Goal: Task Accomplishment & Management: Use online tool/utility

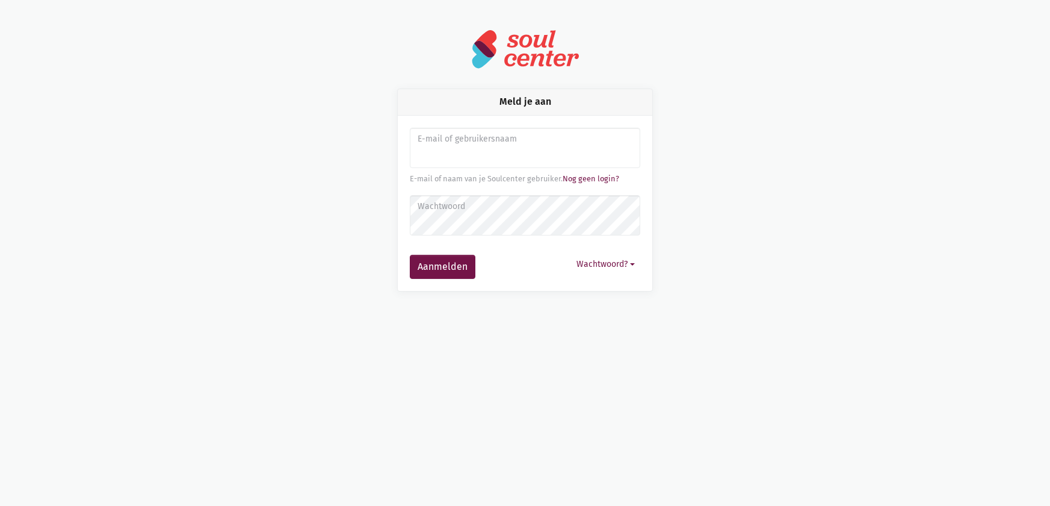
click at [430, 145] on label "E-mail of gebruikersnaam" at bounding box center [525, 138] width 215 height 13
click at [436, 152] on input "Aanmelden" at bounding box center [525, 148] width 231 height 41
type input "sarahvds25@telenet.be"
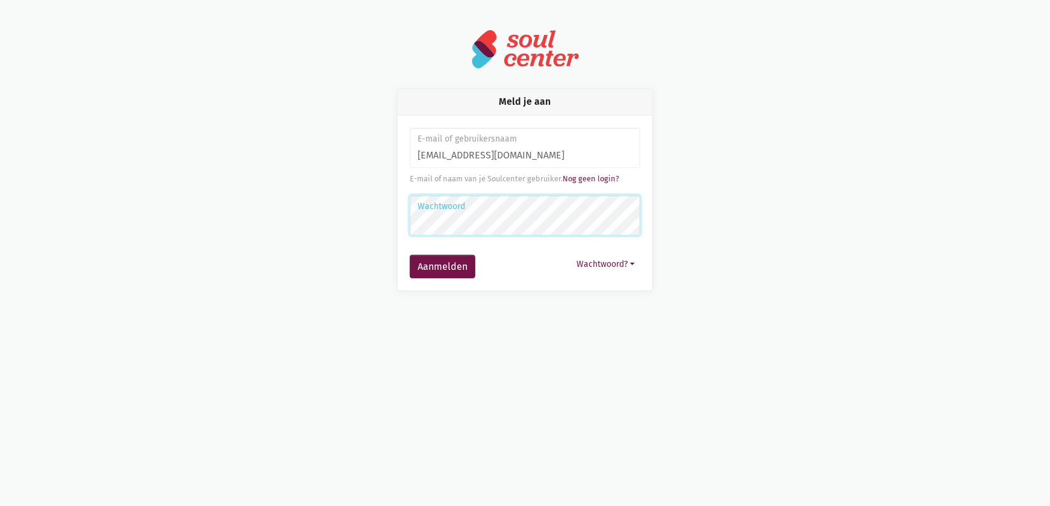
click at [410, 255] on button "Aanmelden" at bounding box center [443, 267] width 66 height 24
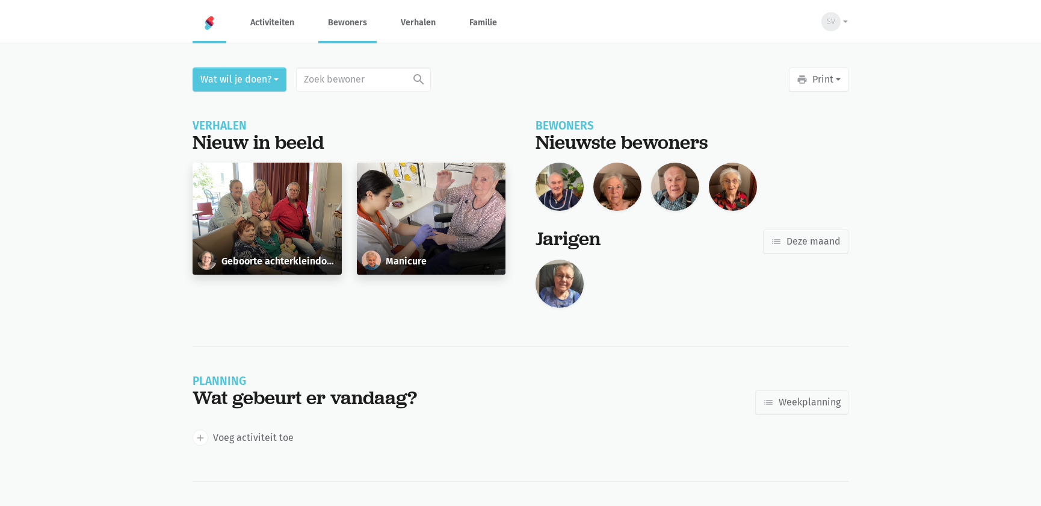
click at [347, 24] on link "Bewoners" at bounding box center [347, 22] width 58 height 40
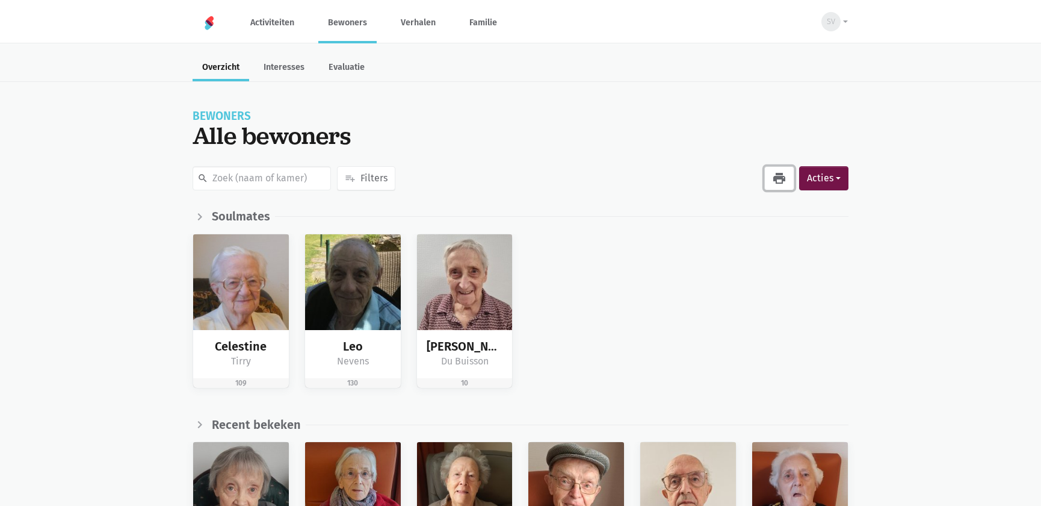
click at [785, 175] on icon "print" at bounding box center [779, 178] width 14 height 14
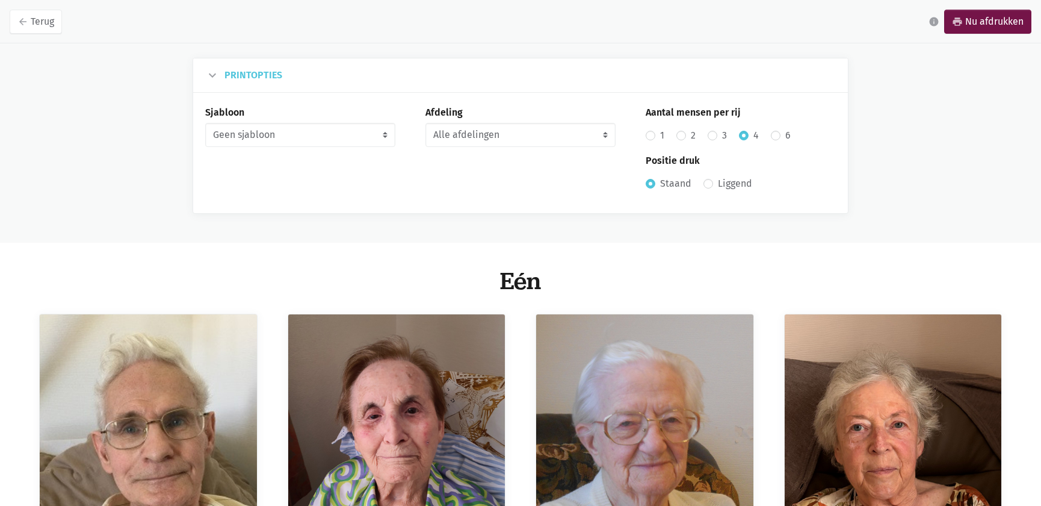
select select "7"
click at [426, 123] on select "Alle afdelingen Eén Gelijkvloers Twee" at bounding box center [521, 135] width 190 height 24
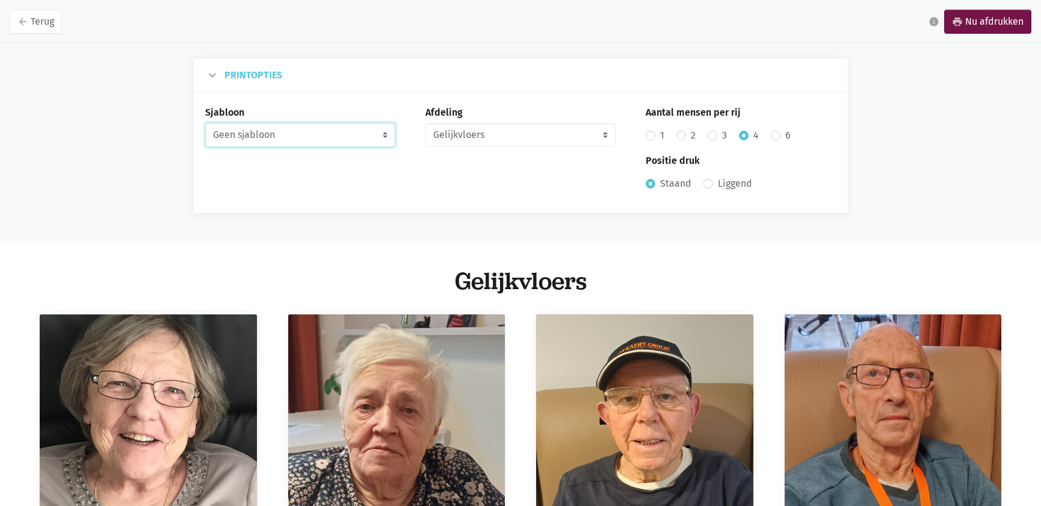
click at [266, 129] on select "Geen sjabloon Verjaardag maandkalender Takenlijst" at bounding box center [300, 135] width 190 height 24
select select "birthday-monthly"
click at [205, 123] on select "Geen sjabloon Verjaardag maandkalender Takenlijst" at bounding box center [300, 135] width 190 height 24
radio input "false"
radio input "true"
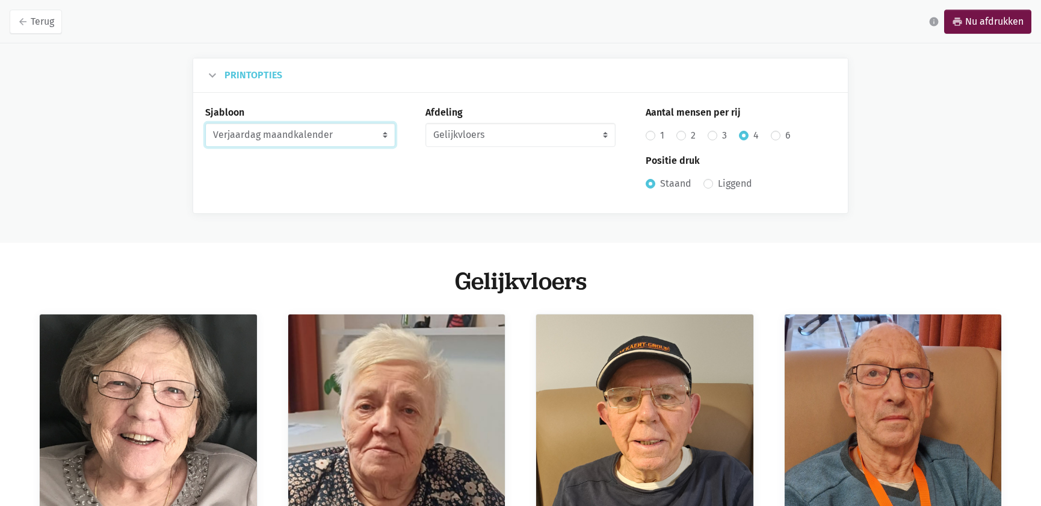
radio input "false"
radio input "true"
select select "9-2025"
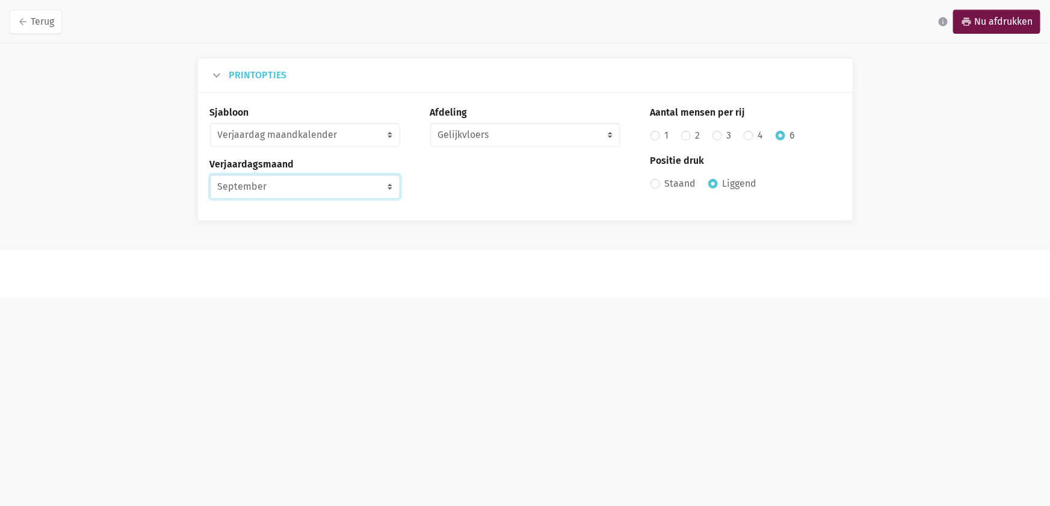
click at [364, 183] on select "Juli Augustus September Oktober November December Januari 2026 Februari 2026 Ma…" at bounding box center [305, 187] width 190 height 24
click at [361, 190] on select "Juli Augustus September Oktober November December Januari 2026 Februari 2026 Ma…" at bounding box center [305, 187] width 190 height 24
click at [488, 134] on select "Alle afdelingen Eén Gelijkvloers Twee" at bounding box center [525, 135] width 190 height 24
click at [430, 123] on select "Alle afdelingen Eén Gelijkvloers Twee" at bounding box center [525, 135] width 190 height 24
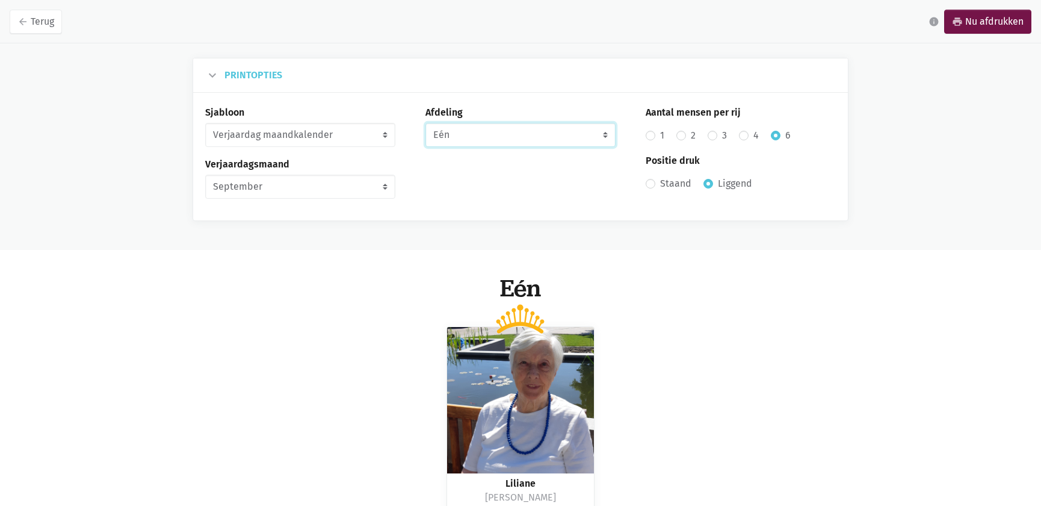
click at [447, 132] on select "Alle afdelingen Eén Gelijkvloers Twee" at bounding box center [521, 135] width 190 height 24
select select "10"
click at [426, 123] on select "Alle afdelingen Eén Gelijkvloers Twee" at bounding box center [521, 135] width 190 height 24
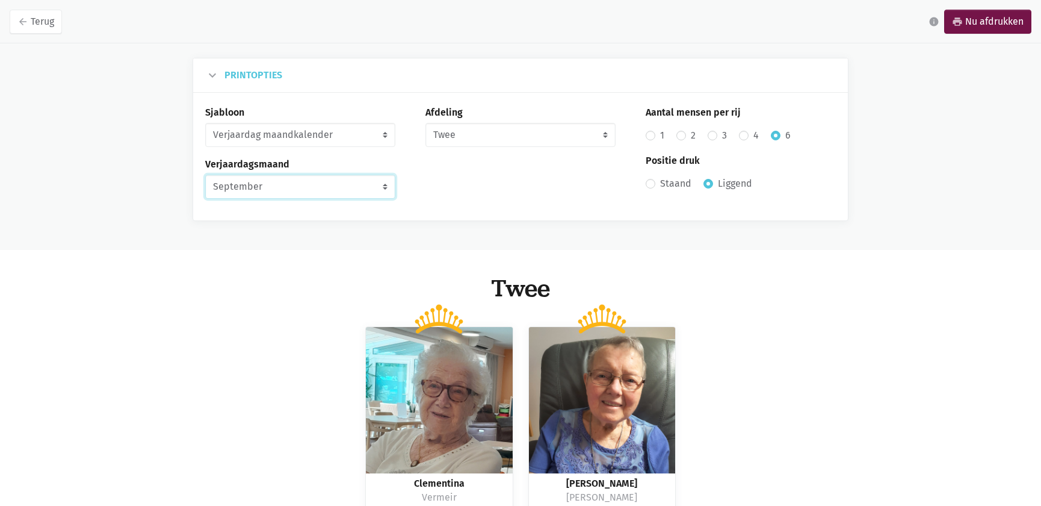
click at [247, 195] on select "Juli Augustus September Oktober November December Januari 2026 Februari 2026 Ma…" at bounding box center [300, 187] width 190 height 24
select select "10-2025"
click at [205, 175] on select "Juli Augustus September Oktober November December Januari 2026 Februari 2026 Ma…" at bounding box center [300, 187] width 190 height 24
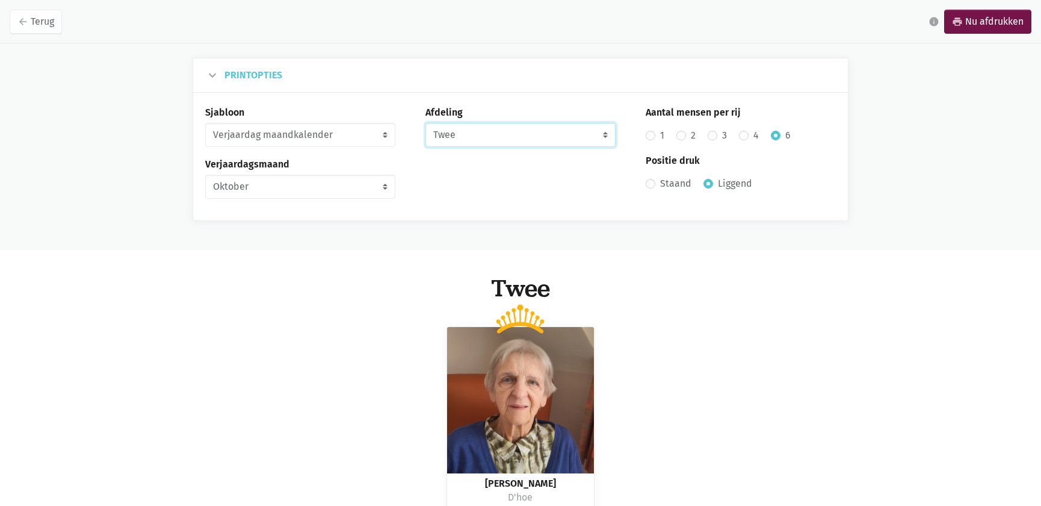
click at [485, 129] on select "Alle afdelingen Eén Gelijkvloers Twee" at bounding box center [521, 135] width 190 height 24
click at [426, 123] on select "Alle afdelingen Eén Gelijkvloers Twee" at bounding box center [521, 135] width 190 height 24
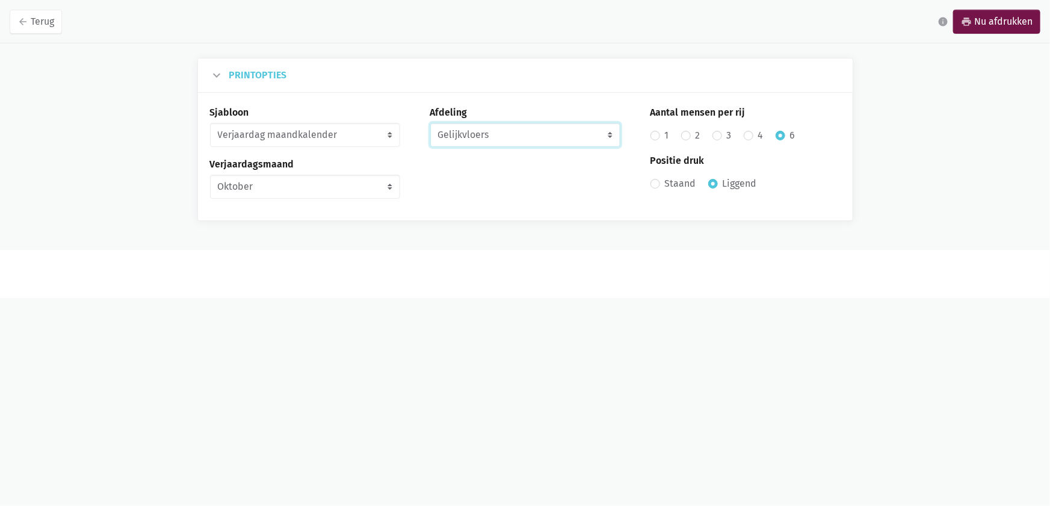
drag, startPoint x: 483, startPoint y: 134, endPoint x: 483, endPoint y: 144, distance: 10.2
click at [483, 134] on select "Alle afdelingen Eén Gelijkvloers Twee" at bounding box center [525, 135] width 190 height 24
select select "8"
click at [430, 123] on select "Alle afdelingen Eén Gelijkvloers Twee" at bounding box center [525, 135] width 190 height 24
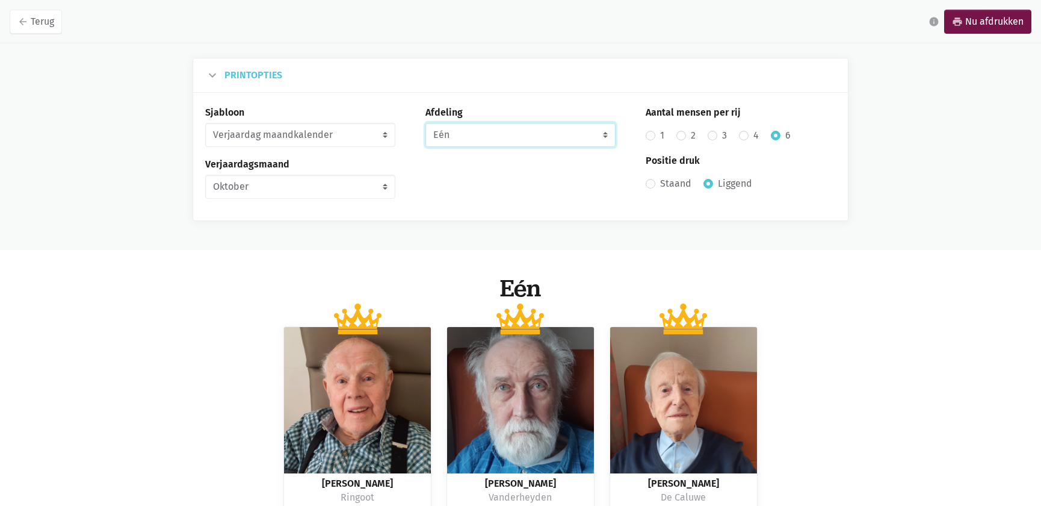
scroll to position [141, 0]
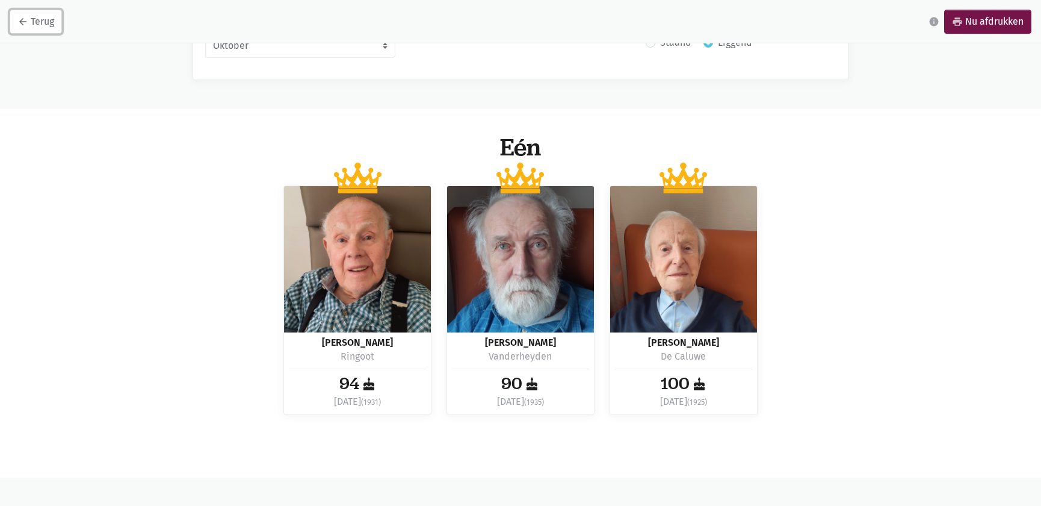
click at [40, 19] on link "arrow_back Terug" at bounding box center [36, 22] width 52 height 24
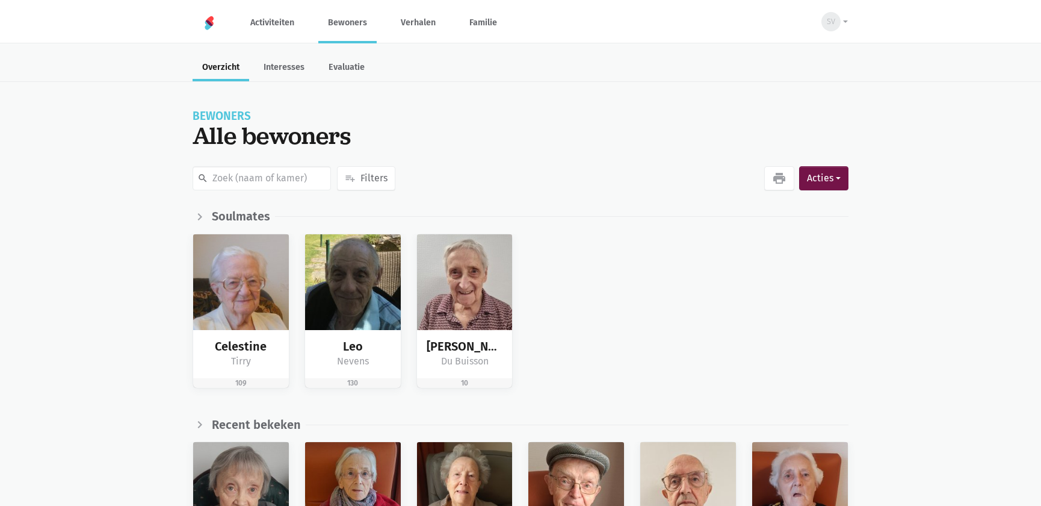
click at [994, 298] on div "[PERSON_NAME] 109 [PERSON_NAME] 130 [PERSON_NAME] 10" at bounding box center [520, 321] width 1041 height 174
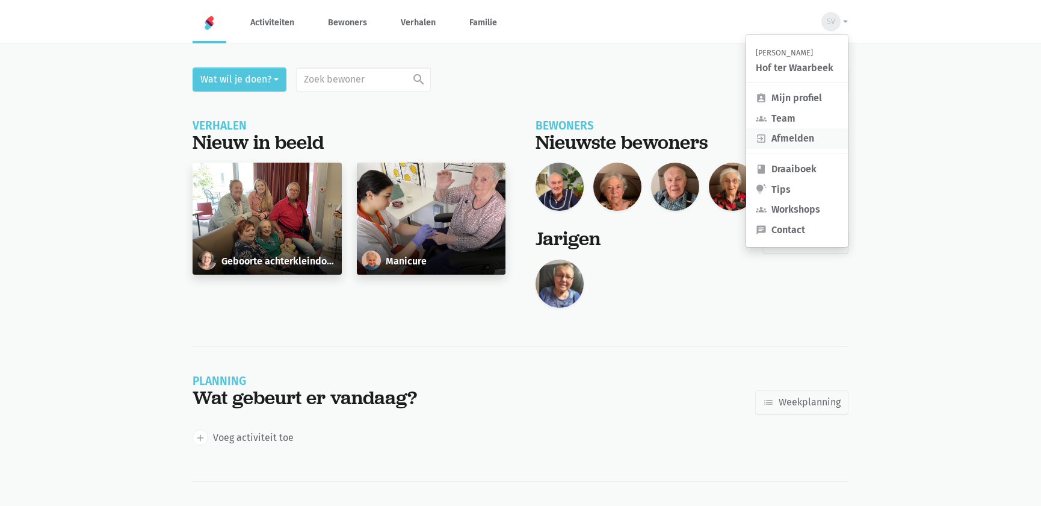
click at [801, 143] on link "exit_to_app Afmelden" at bounding box center [797, 138] width 102 height 20
